Goal: Information Seeking & Learning: Understand process/instructions

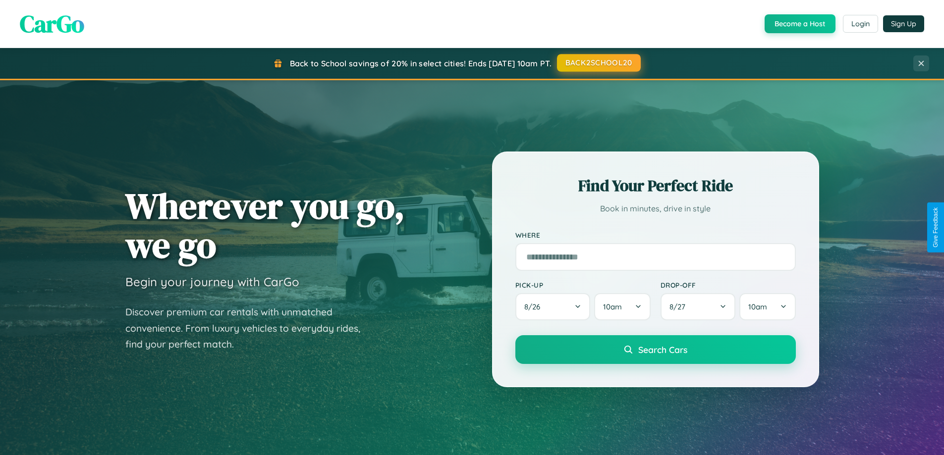
click at [598, 63] on button "BACK2SCHOOL20" at bounding box center [599, 63] width 84 height 18
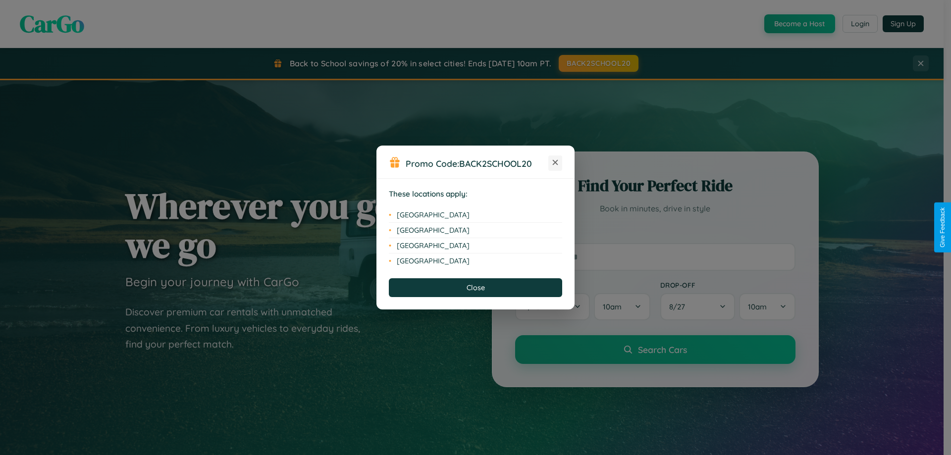
click at [555, 163] on icon at bounding box center [555, 162] width 5 height 5
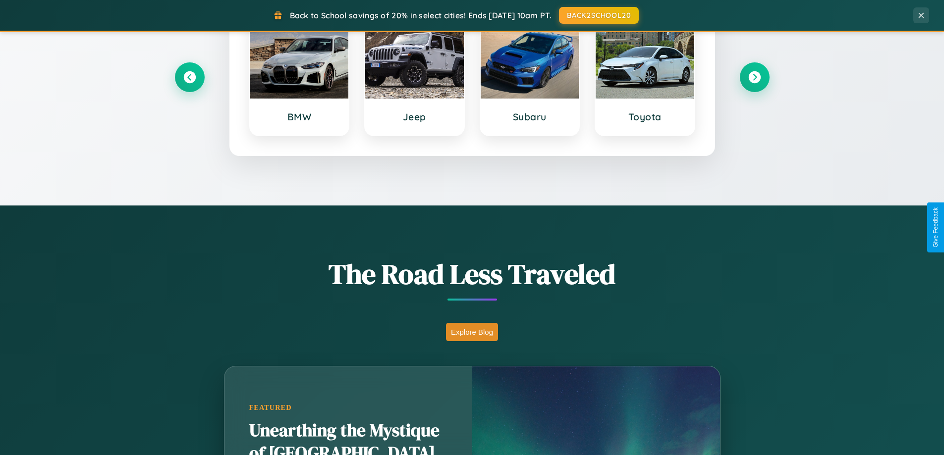
scroll to position [682, 0]
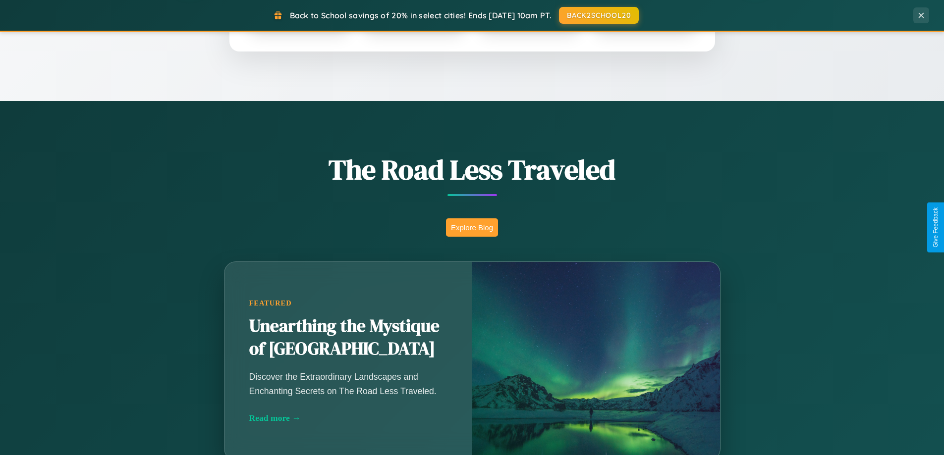
click at [472, 227] on button "Explore Blog" at bounding box center [472, 228] width 52 height 18
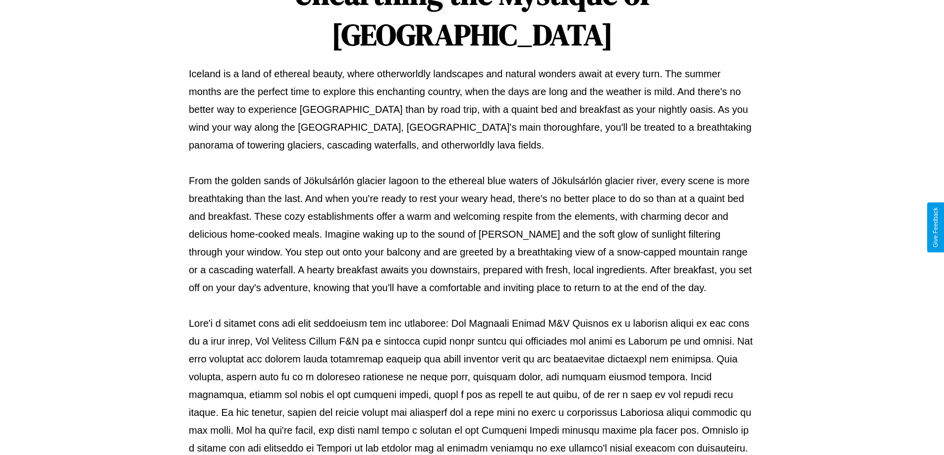
scroll to position [321, 0]
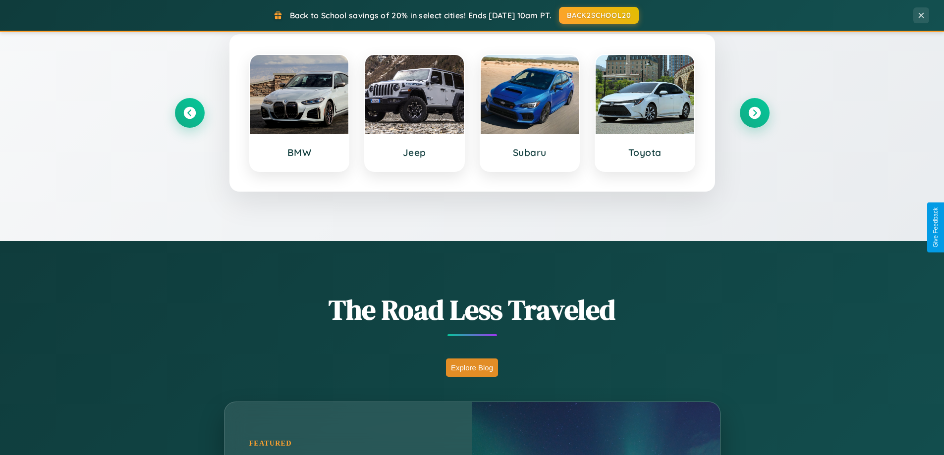
scroll to position [427, 0]
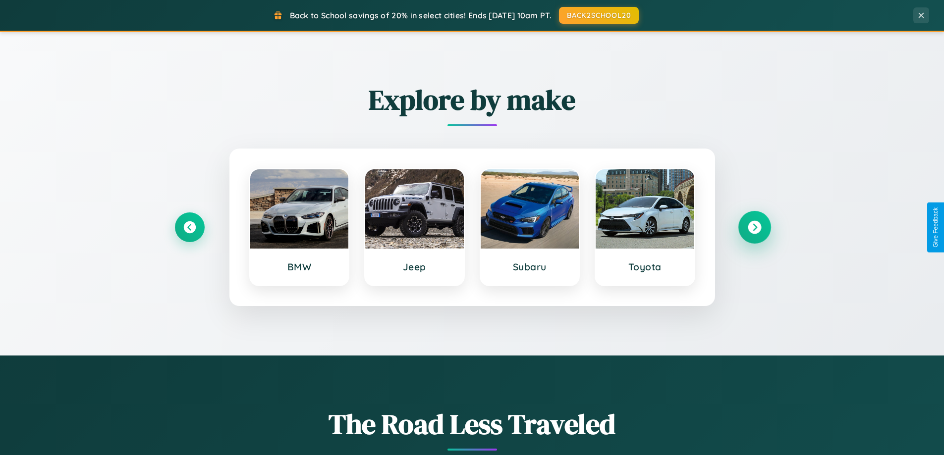
click at [754, 227] on icon at bounding box center [754, 227] width 13 height 13
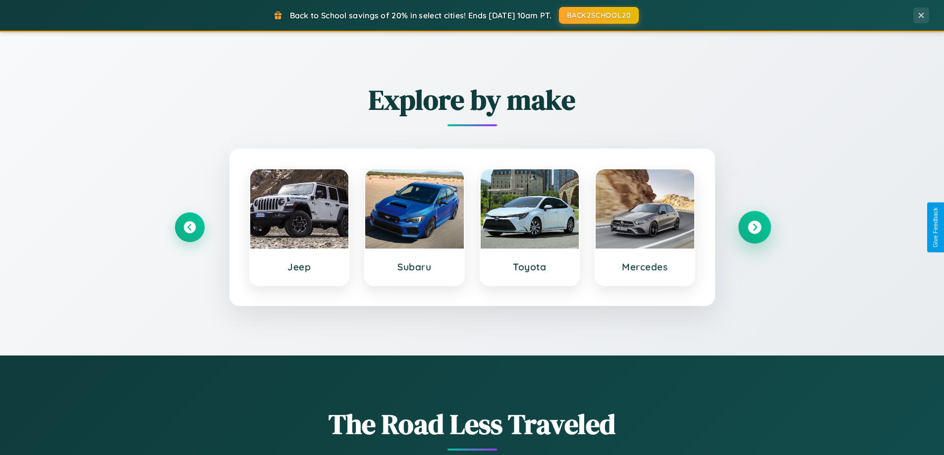
click at [754, 227] on icon at bounding box center [754, 227] width 13 height 13
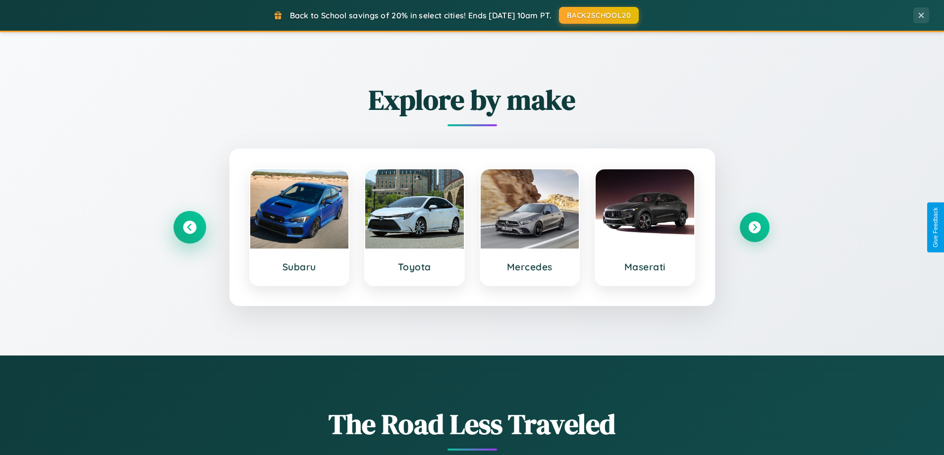
click at [189, 227] on icon at bounding box center [189, 227] width 13 height 13
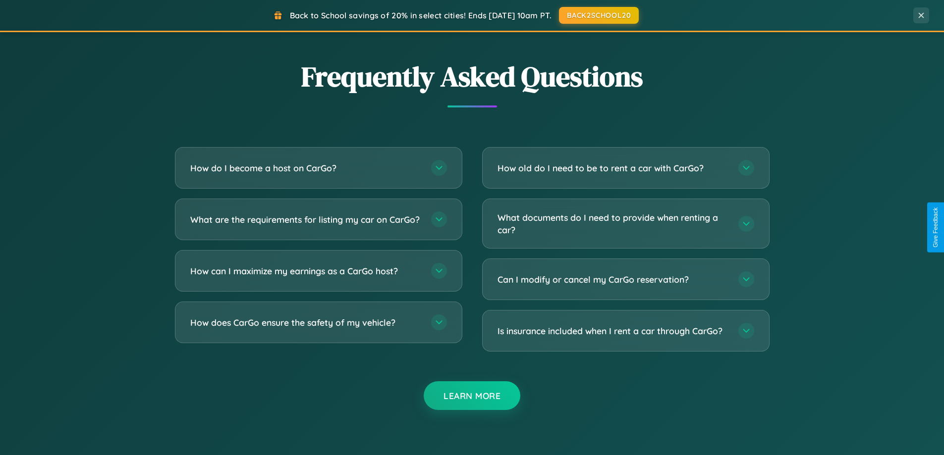
scroll to position [1907, 0]
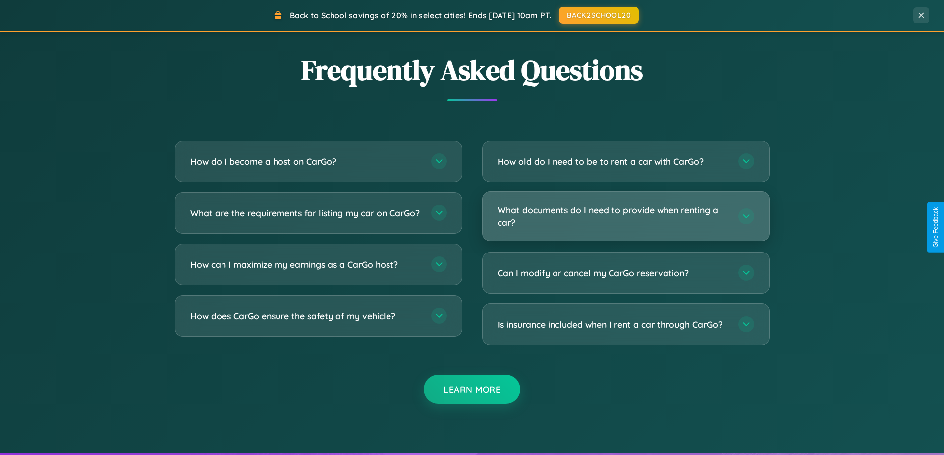
click at [625, 217] on h3 "What documents do I need to provide when renting a car?" at bounding box center [612, 216] width 231 height 24
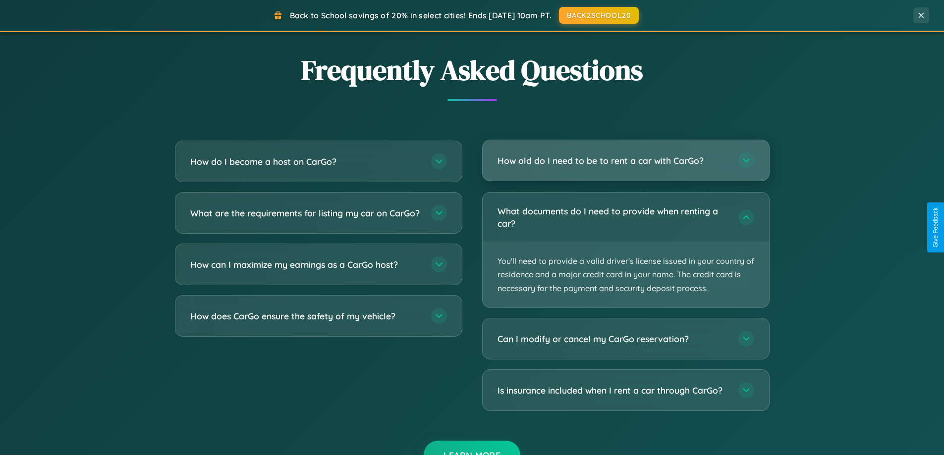
click at [625, 162] on h3 "How old do I need to be to rent a car with CarGo?" at bounding box center [612, 161] width 231 height 12
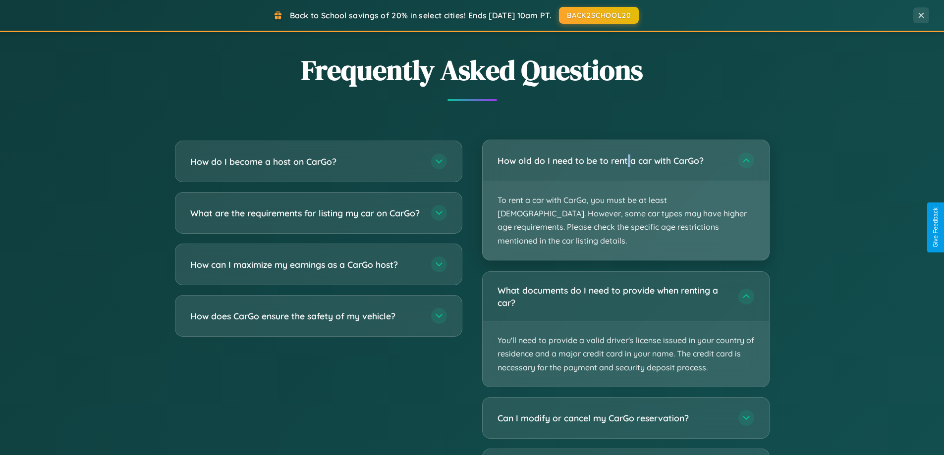
click at [625, 193] on p "To rent a car with CarGo, you must be at least [DEMOGRAPHIC_DATA]. However, som…" at bounding box center [626, 220] width 286 height 79
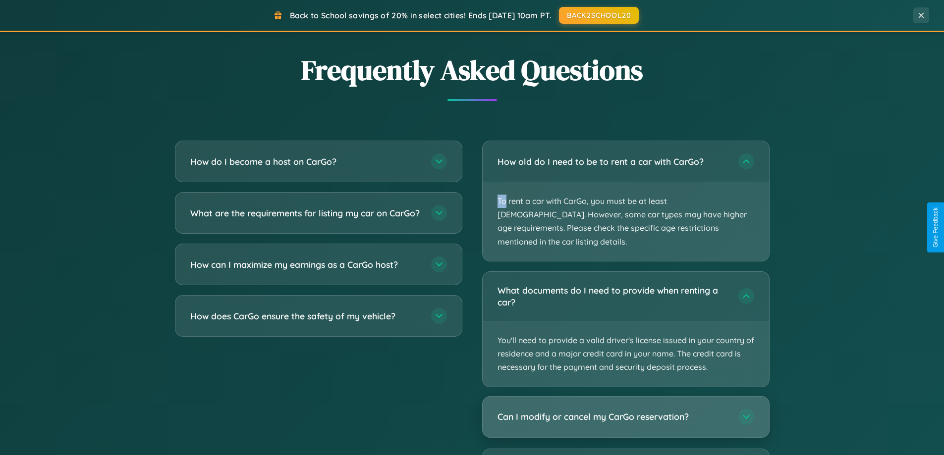
click at [625, 411] on h3 "Can I modify or cancel my CarGo reservation?" at bounding box center [612, 417] width 231 height 12
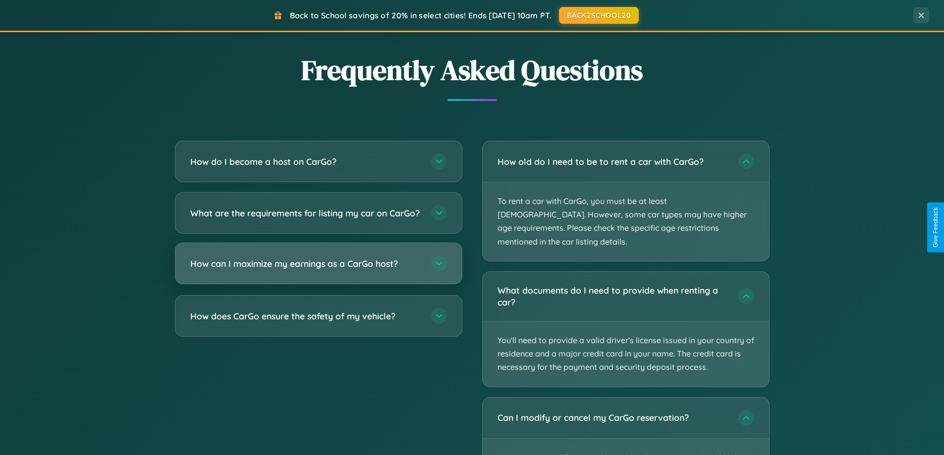
click at [318, 270] on h3 "How can I maximize my earnings as a CarGo host?" at bounding box center [305, 264] width 231 height 12
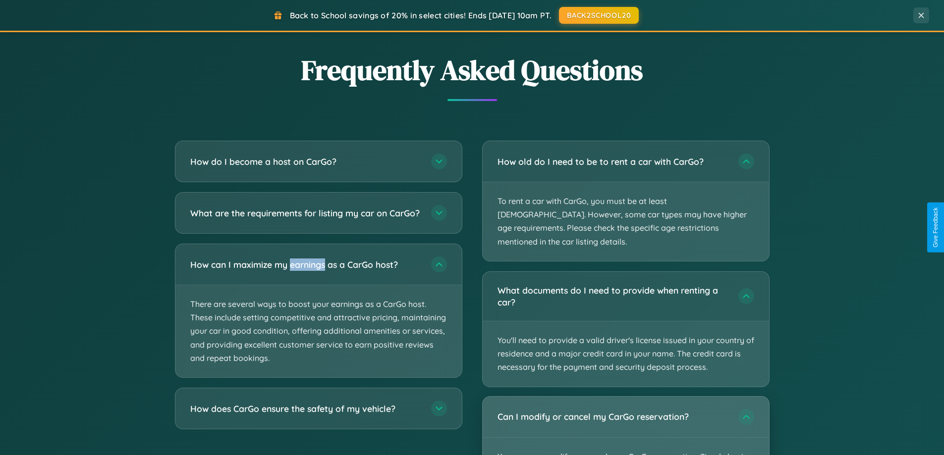
click at [625, 419] on div "Can I modify or cancel my CarGo reservation?" at bounding box center [626, 417] width 286 height 41
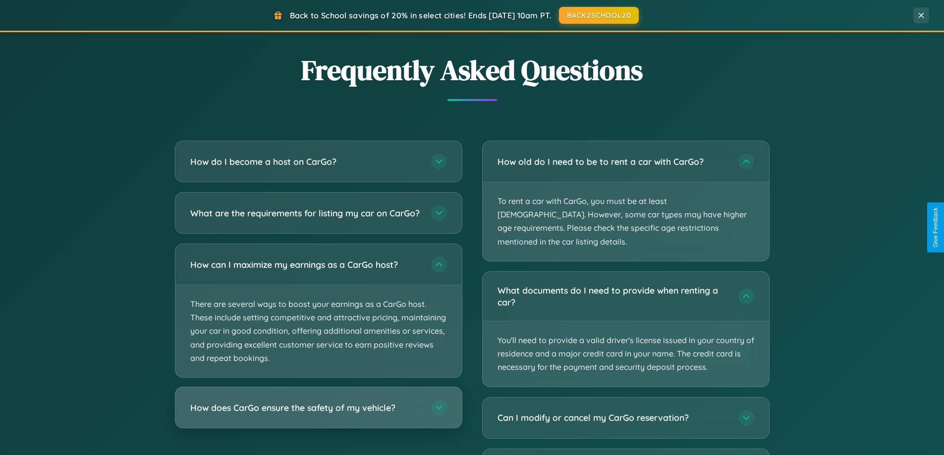
click at [318, 414] on h3 "How does CarGo ensure the safety of my vehicle?" at bounding box center [305, 408] width 231 height 12
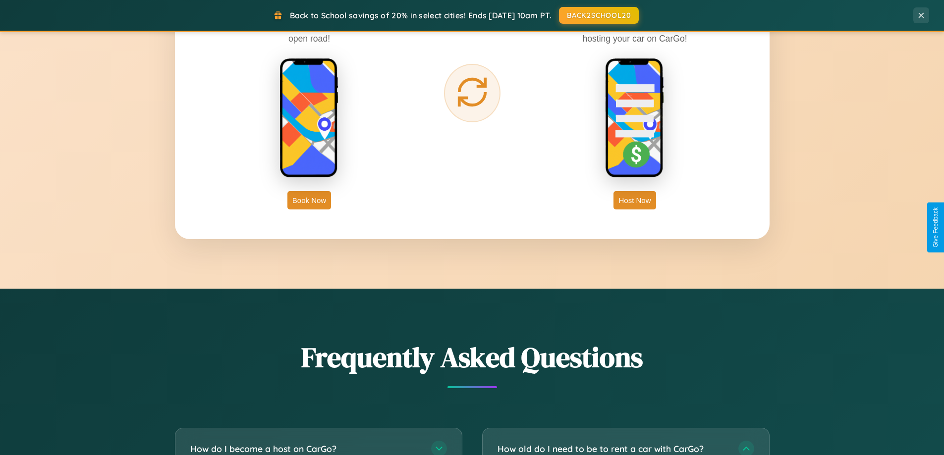
scroll to position [1592, 0]
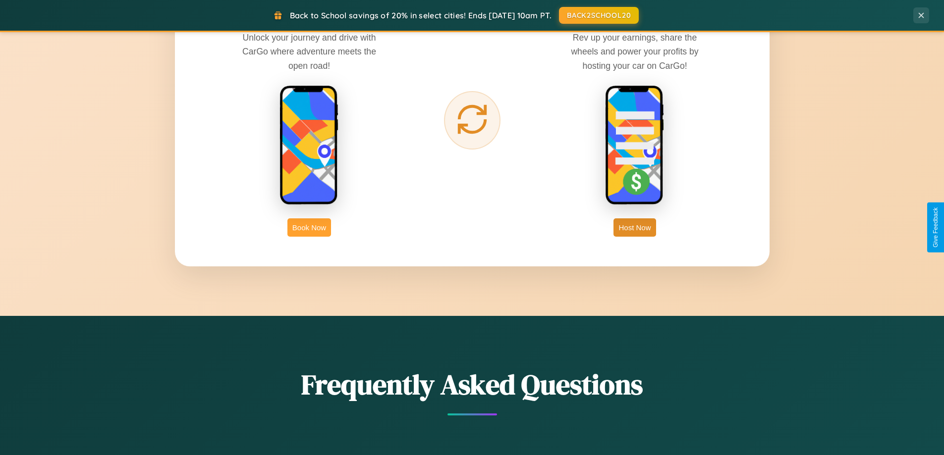
click at [309, 227] on button "Book Now" at bounding box center [309, 228] width 44 height 18
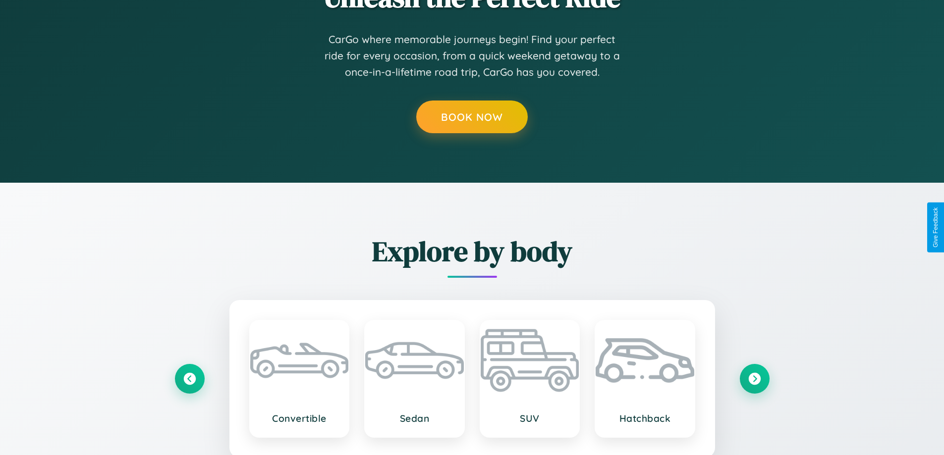
scroll to position [117, 0]
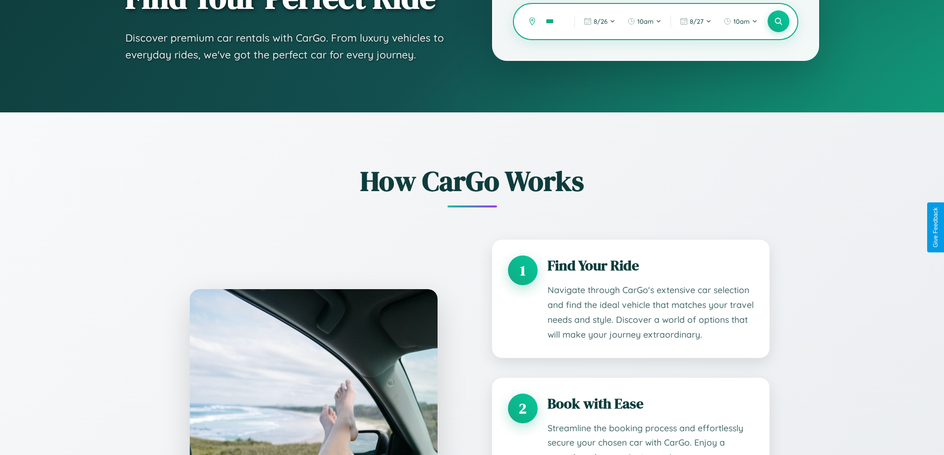
type input "****"
